Goal: Find specific page/section: Find specific page/section

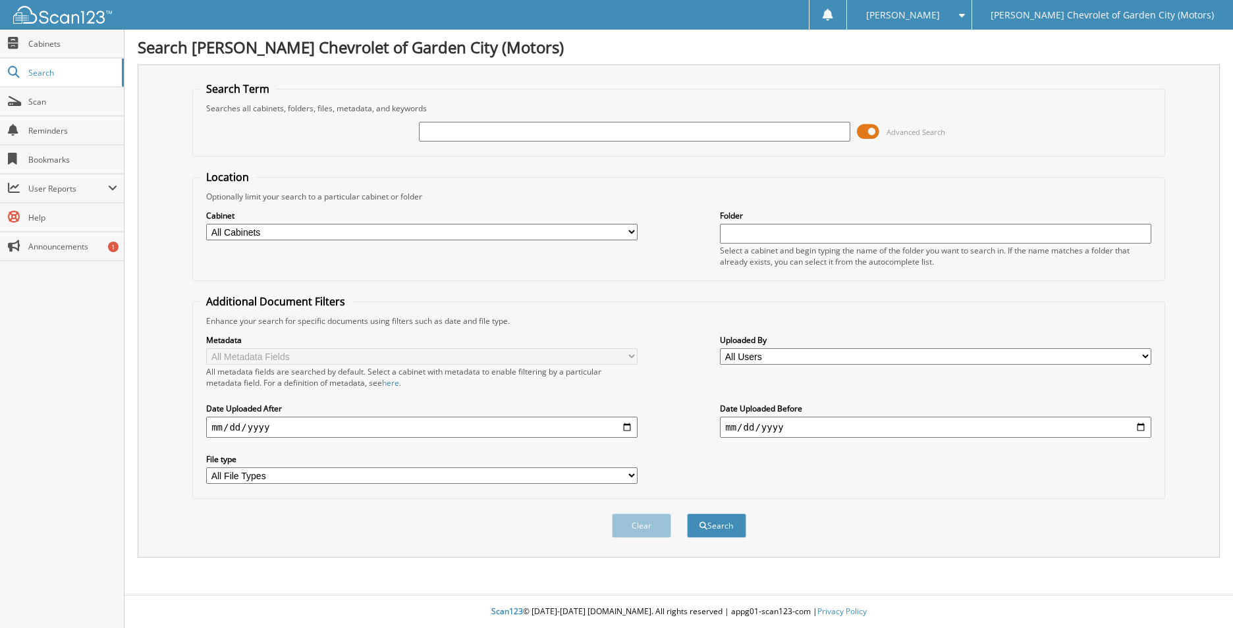
click at [484, 127] on input "text" at bounding box center [634, 132] width 431 height 20
type input "15791A"
click at [687, 514] on button "Search" at bounding box center [716, 526] width 59 height 24
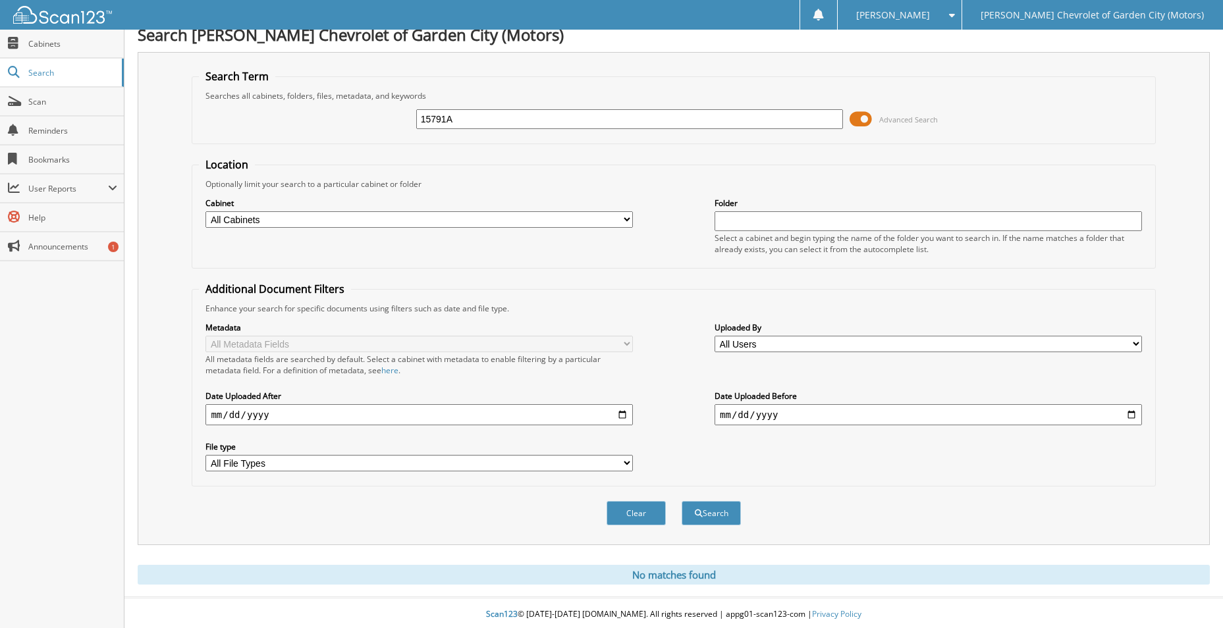
scroll to position [16, 0]
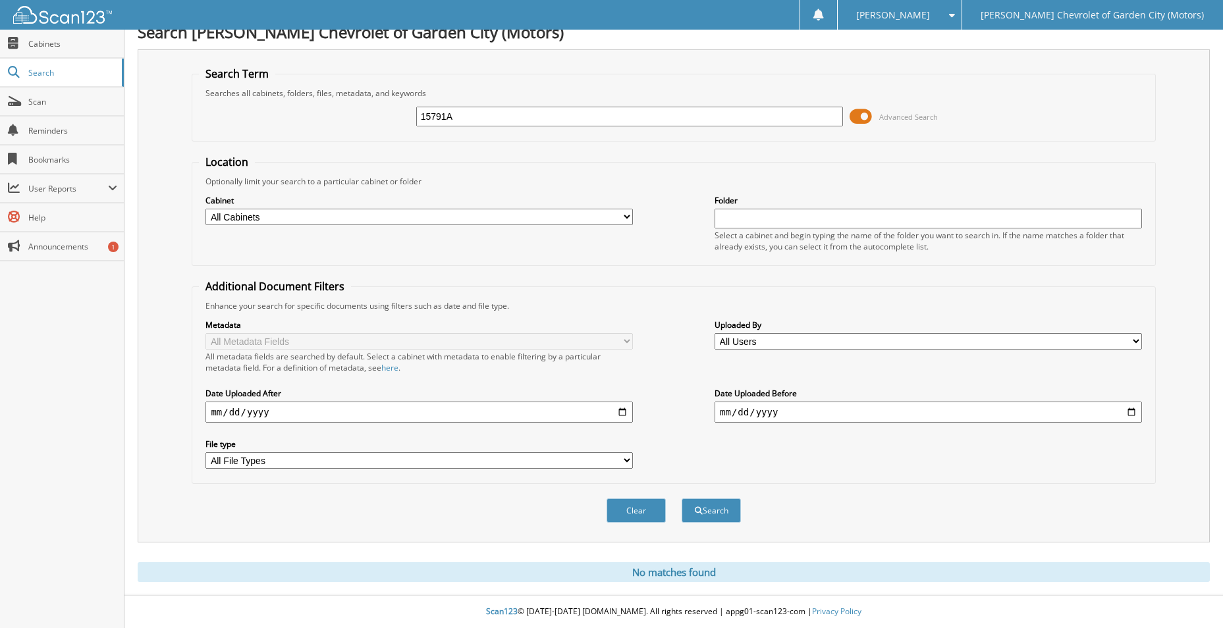
drag, startPoint x: 463, startPoint y: 113, endPoint x: 268, endPoint y: 98, distance: 195.6
click at [269, 99] on div "15791A Advanced Search" at bounding box center [673, 117] width 949 height 36
type input "13918"
click at [682, 499] on button "Search" at bounding box center [711, 511] width 59 height 24
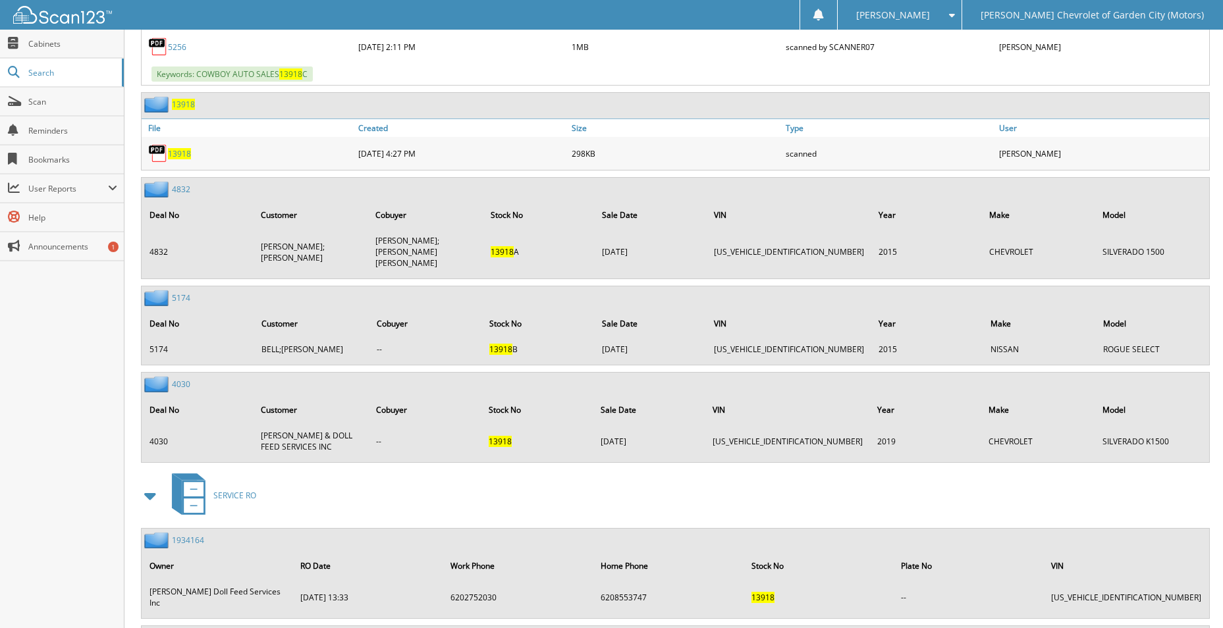
scroll to position [790, 0]
click at [176, 155] on span "13918" at bounding box center [179, 154] width 23 height 11
click at [177, 155] on span "13918" at bounding box center [179, 154] width 23 height 11
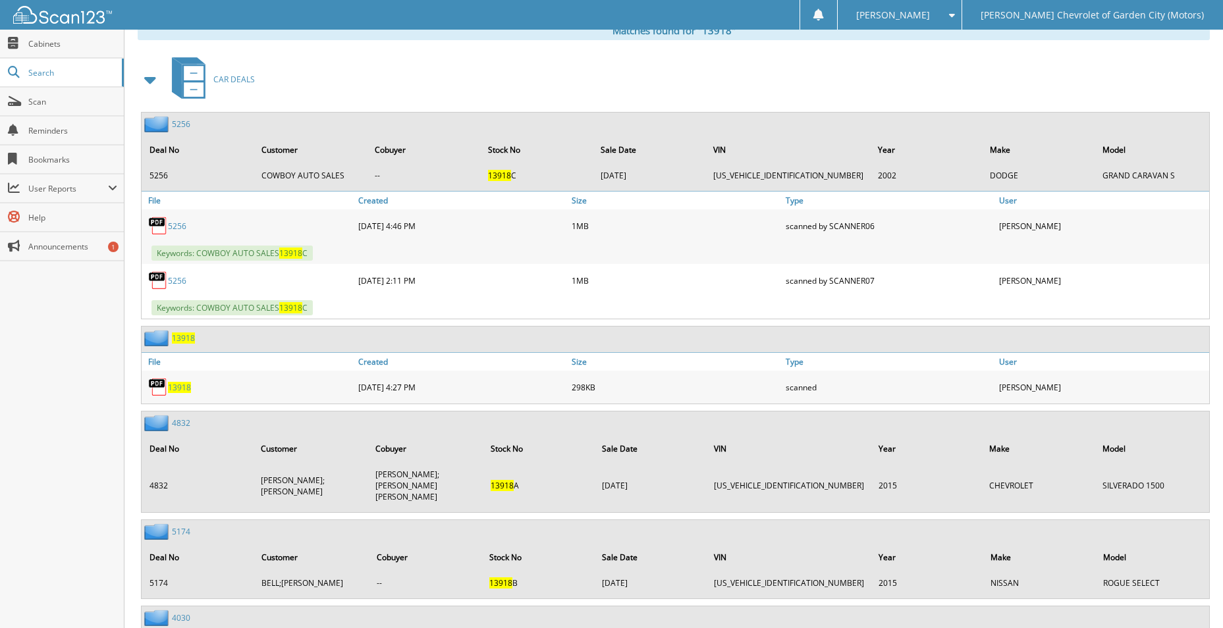
scroll to position [557, 0]
click at [64, 40] on span "Cabinets" at bounding box center [72, 43] width 89 height 11
